Goal: Information Seeking & Learning: Learn about a topic

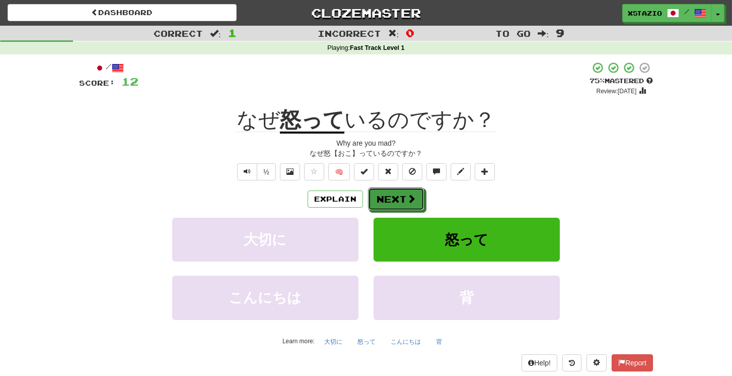
click at [396, 202] on button "Next" at bounding box center [396, 198] width 56 height 23
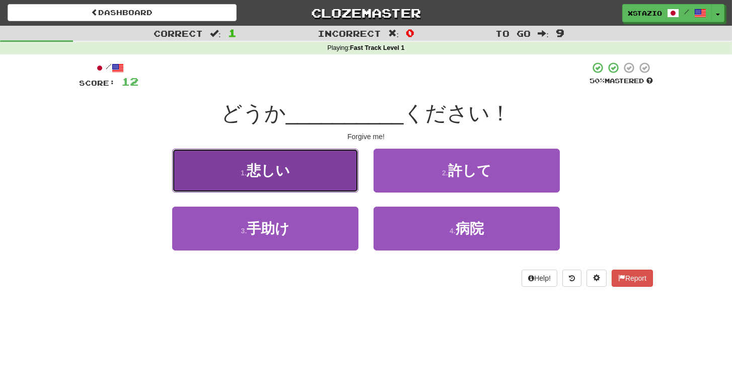
click at [286, 173] on span "悲しい" at bounding box center [268, 171] width 43 height 16
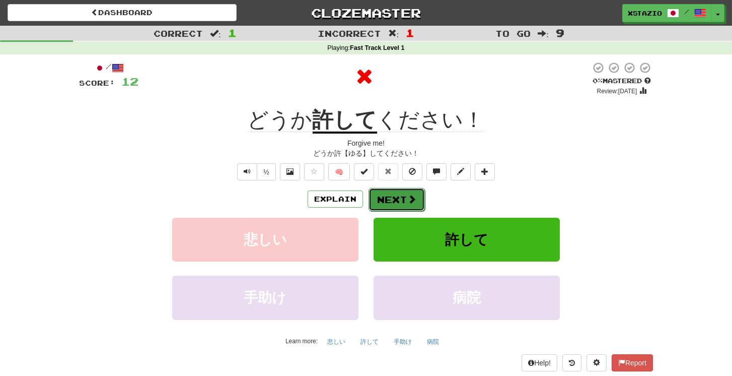
click at [402, 197] on button "Next" at bounding box center [396, 199] width 56 height 23
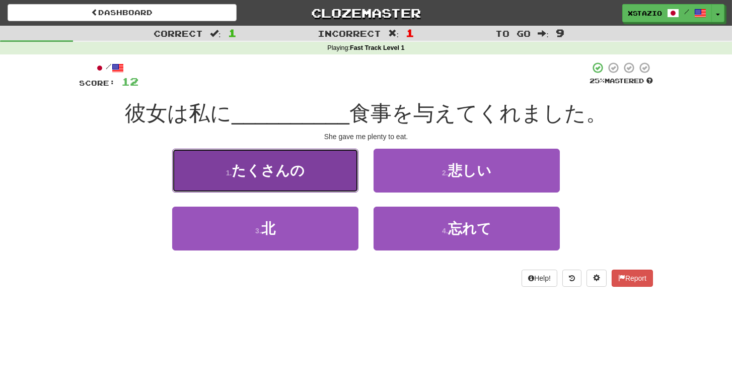
click at [324, 179] on button "1 . たくさんの" at bounding box center [265, 170] width 186 height 44
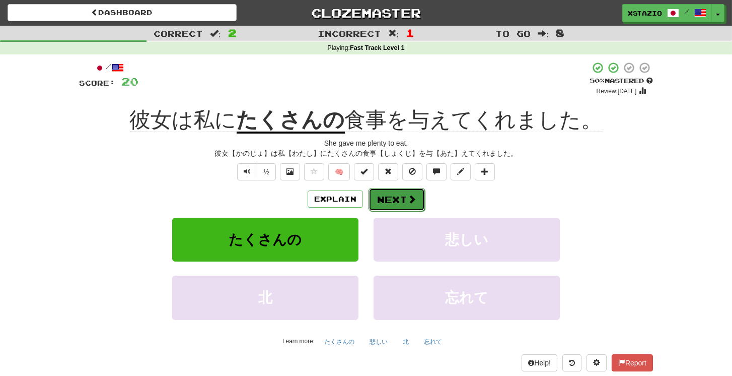
click at [386, 199] on button "Next" at bounding box center [396, 199] width 56 height 23
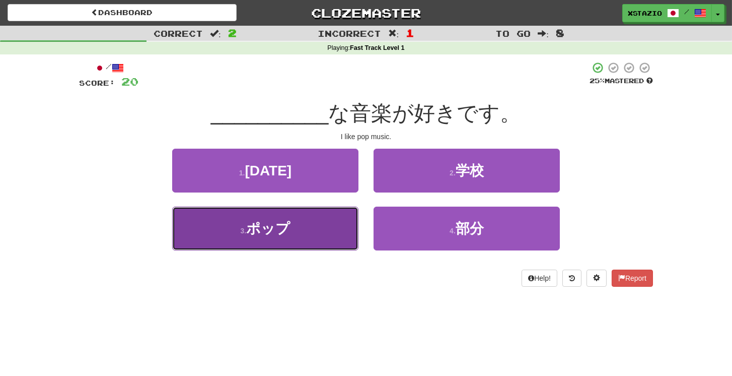
click at [307, 228] on button "3 . ポップ" at bounding box center [265, 228] width 186 height 44
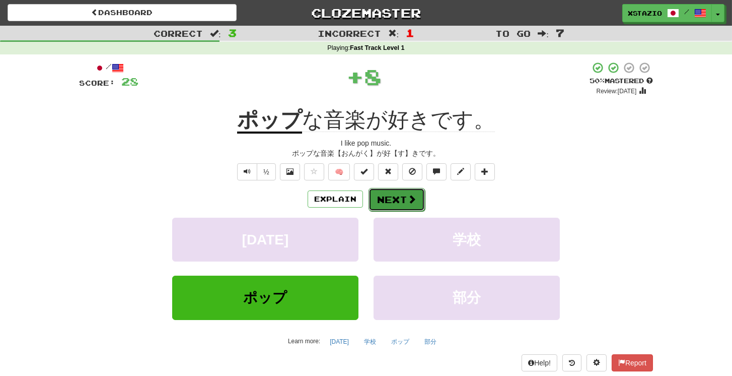
click at [391, 199] on button "Next" at bounding box center [396, 199] width 56 height 23
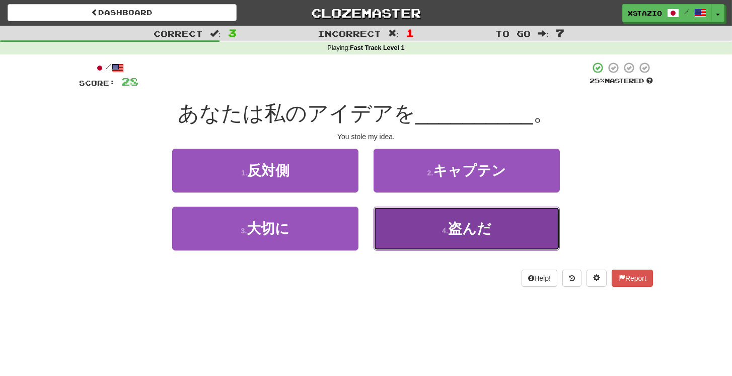
click at [413, 226] on button "4 . 盗んだ" at bounding box center [466, 228] width 186 height 44
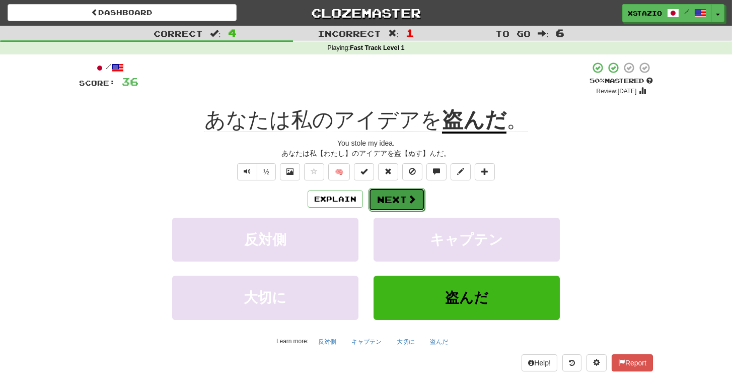
click at [395, 200] on button "Next" at bounding box center [396, 199] width 56 height 23
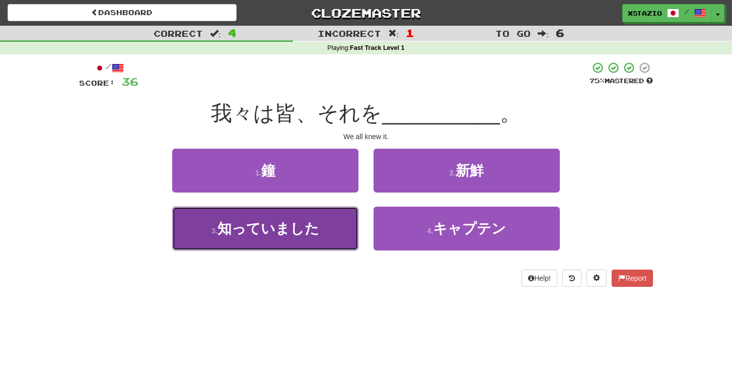
click at [301, 227] on span "知っていました" at bounding box center [268, 228] width 102 height 16
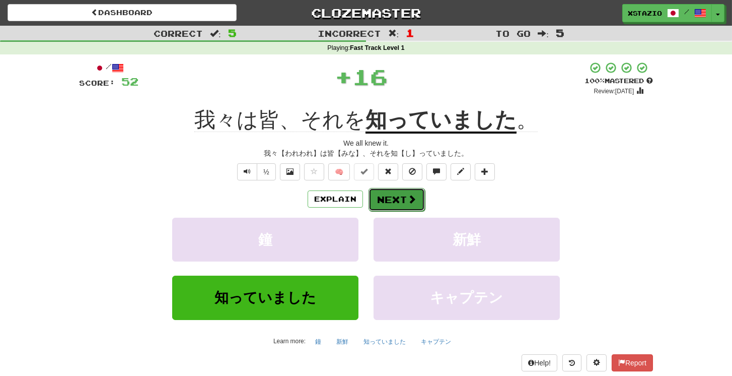
click at [396, 200] on button "Next" at bounding box center [396, 199] width 56 height 23
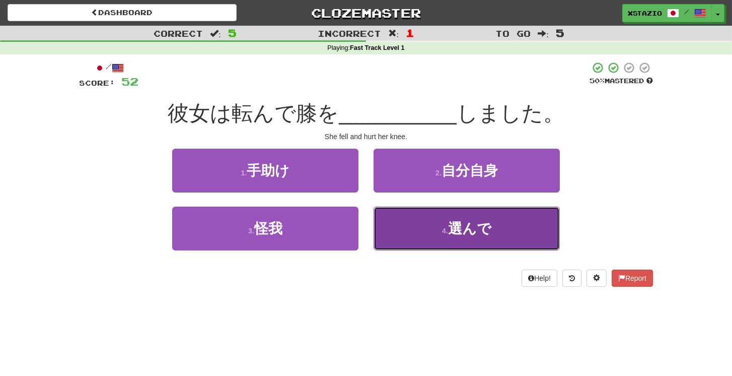
click at [445, 221] on button "4 . 選んで" at bounding box center [466, 228] width 186 height 44
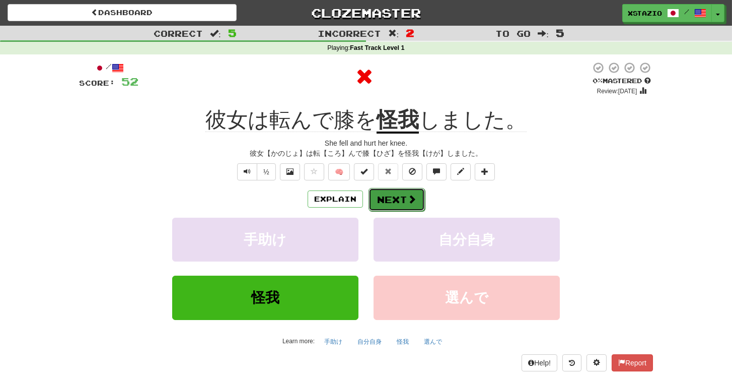
click at [399, 196] on button "Next" at bounding box center [396, 199] width 56 height 23
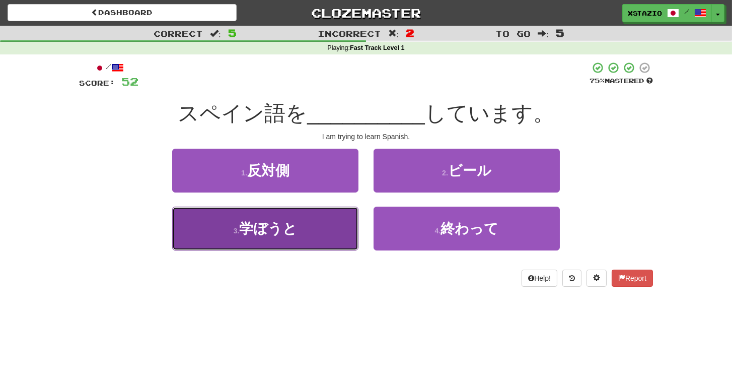
click at [319, 238] on button "3 . 学ぼうと" at bounding box center [265, 228] width 186 height 44
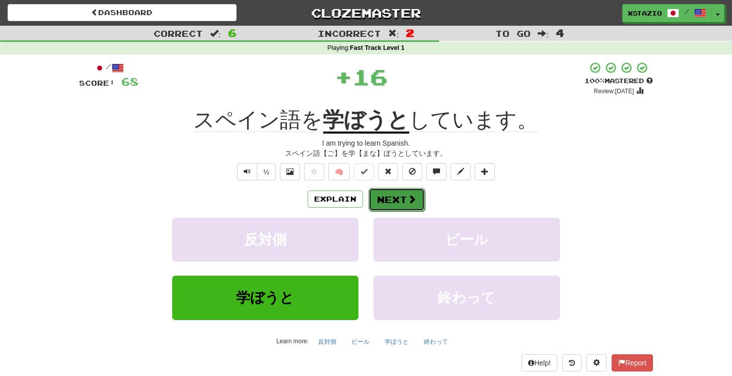
click at [390, 198] on button "Next" at bounding box center [396, 199] width 56 height 23
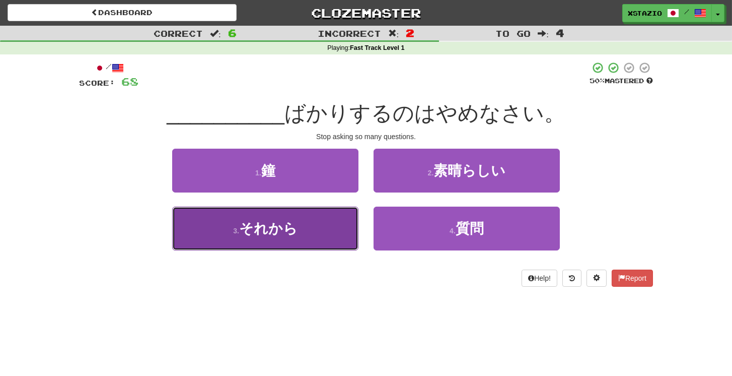
click at [285, 226] on span "それから" at bounding box center [268, 228] width 58 height 16
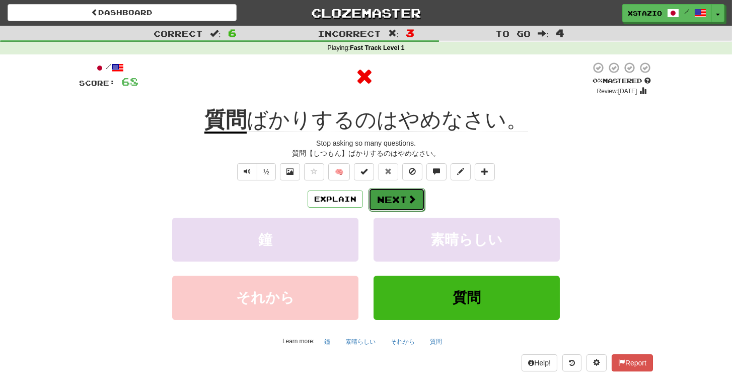
click at [405, 197] on button "Next" at bounding box center [396, 199] width 56 height 23
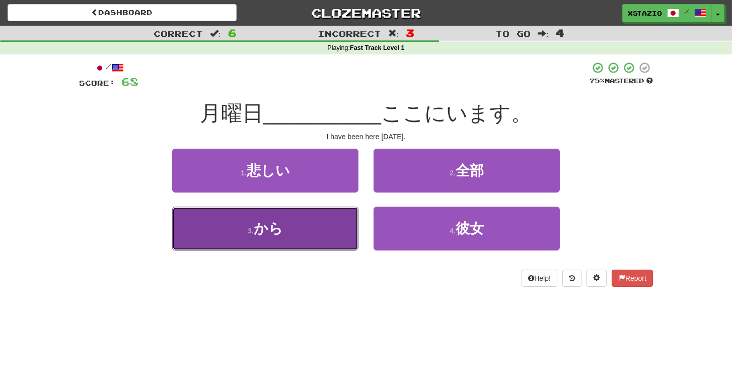
click at [263, 222] on span "から" at bounding box center [268, 228] width 29 height 16
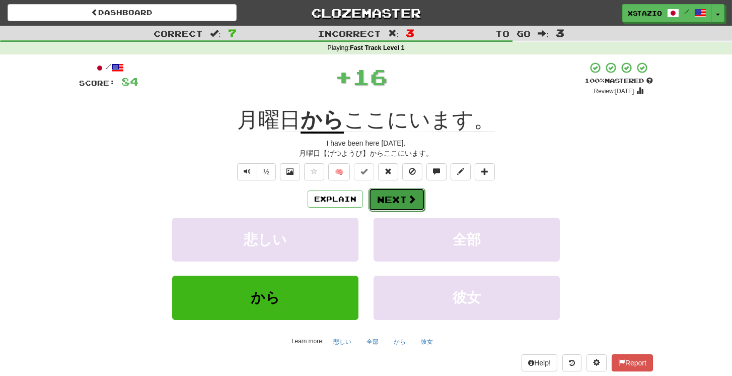
click at [391, 197] on button "Next" at bounding box center [396, 199] width 56 height 23
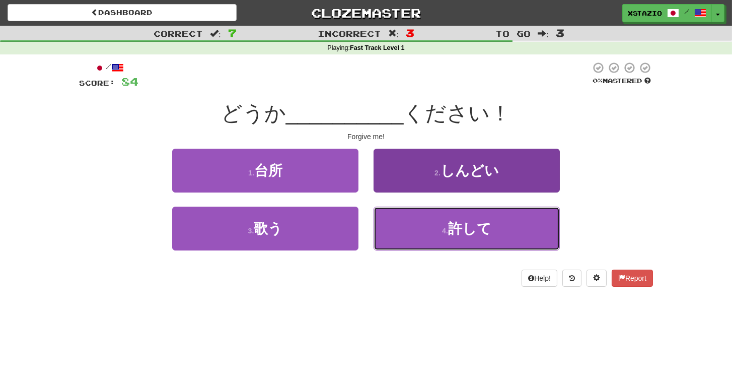
click at [462, 218] on button "4 . 許して" at bounding box center [466, 228] width 186 height 44
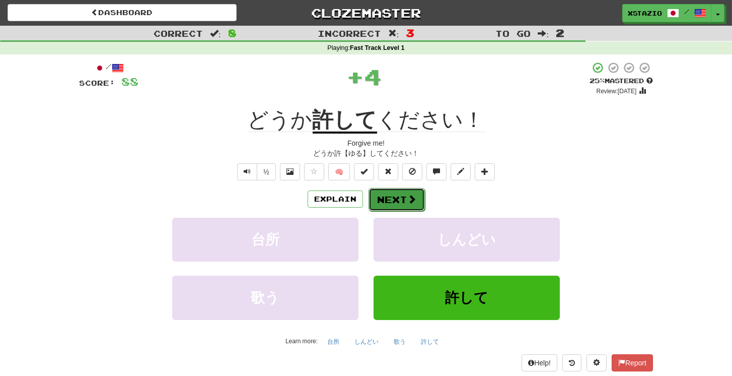
click at [397, 196] on button "Next" at bounding box center [396, 199] width 56 height 23
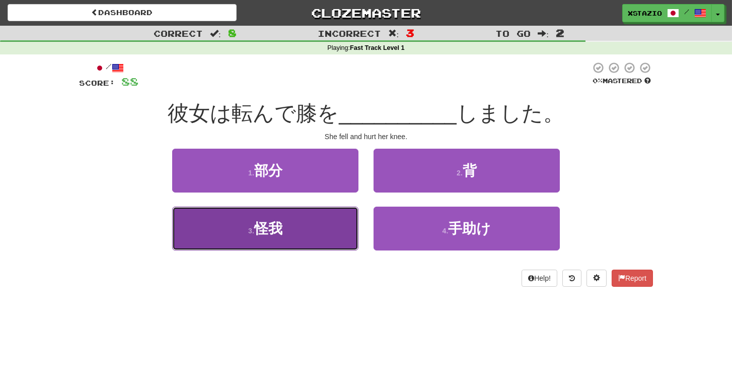
click at [304, 218] on button "3 . 怪我" at bounding box center [265, 228] width 186 height 44
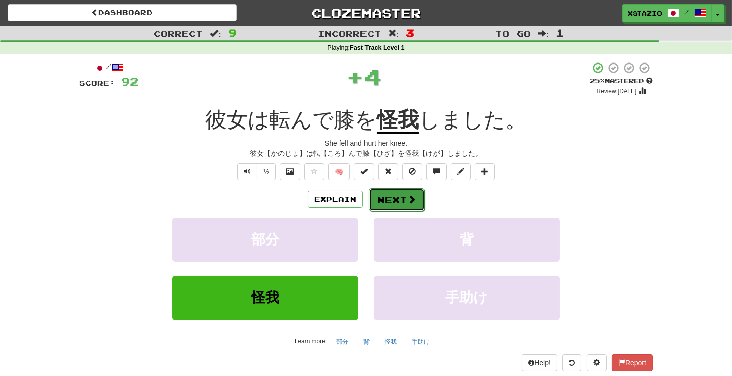
click at [396, 199] on button "Next" at bounding box center [396, 199] width 56 height 23
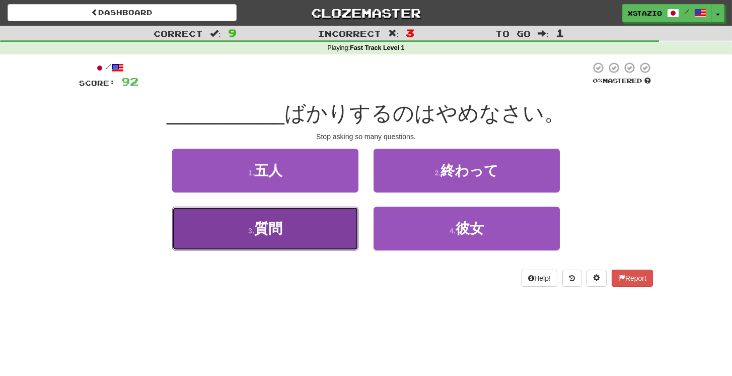
click at [318, 230] on button "3 . 質問" at bounding box center [265, 228] width 186 height 44
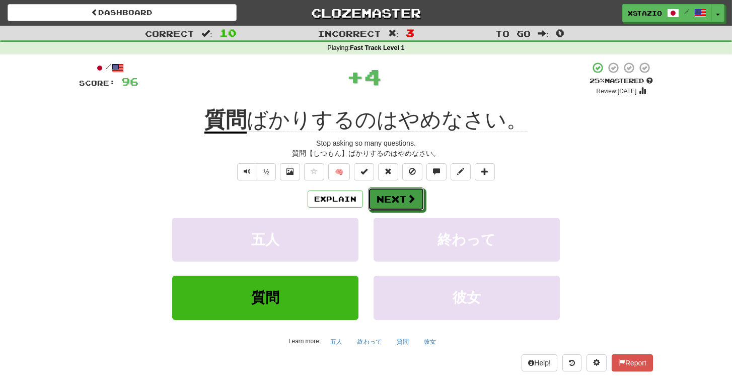
click at [393, 194] on button "Next" at bounding box center [396, 198] width 56 height 23
